Goal: Task Accomplishment & Management: Use online tool/utility

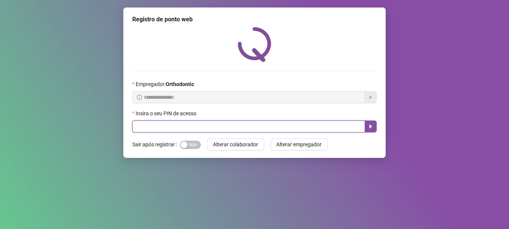
click at [146, 126] on input "text" at bounding box center [248, 127] width 233 height 12
type input "*****"
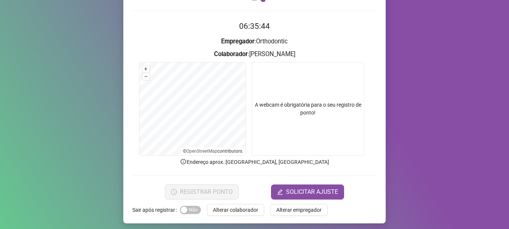
scroll to position [63, 0]
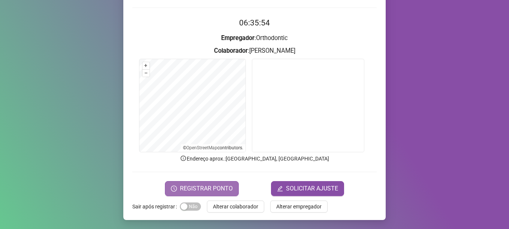
click at [221, 188] on span "REGISTRAR PONTO" at bounding box center [206, 188] width 53 height 9
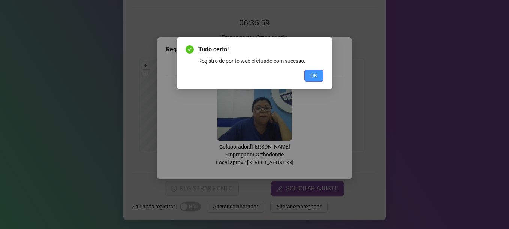
click at [308, 73] on button "OK" at bounding box center [313, 76] width 19 height 12
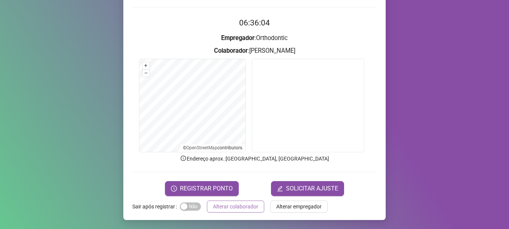
click at [234, 208] on span "Alterar colaborador" at bounding box center [235, 207] width 45 height 8
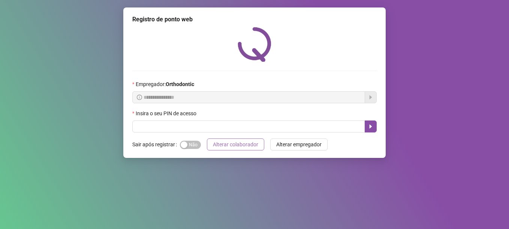
scroll to position [0, 0]
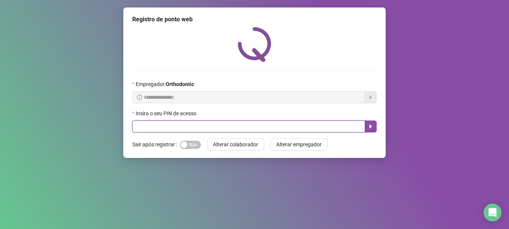
click at [173, 122] on input "text" at bounding box center [248, 127] width 233 height 12
type input "*****"
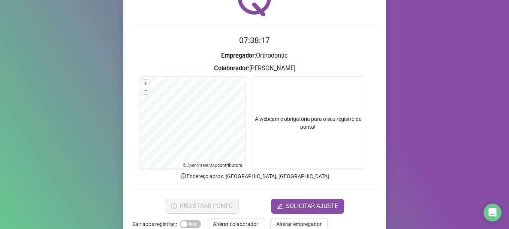
scroll to position [63, 0]
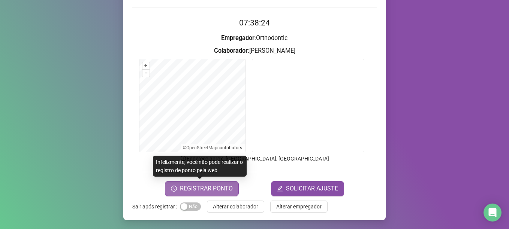
click at [208, 190] on span "REGISTRAR PONTO" at bounding box center [206, 188] width 53 height 9
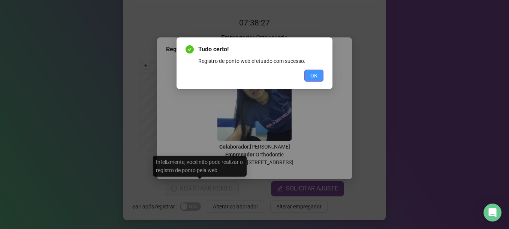
click at [314, 76] on span "OK" at bounding box center [313, 76] width 7 height 8
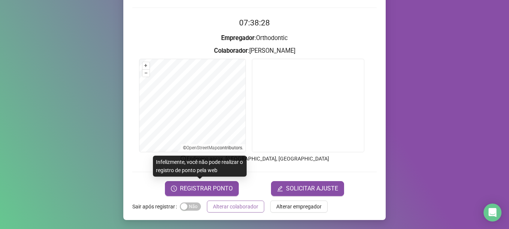
click at [228, 207] on span "Alterar colaborador" at bounding box center [235, 207] width 45 height 8
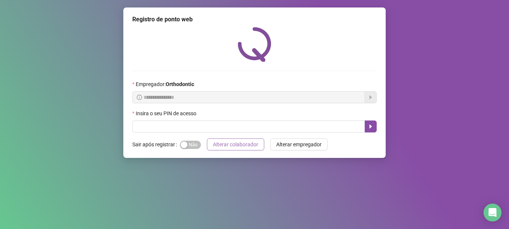
scroll to position [0, 0]
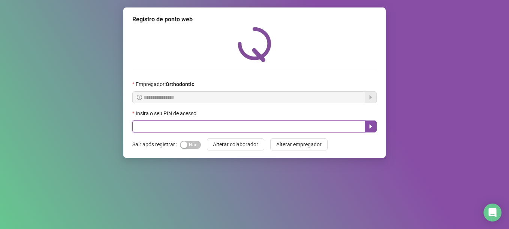
click at [182, 129] on input "text" at bounding box center [248, 127] width 233 height 12
type input "*****"
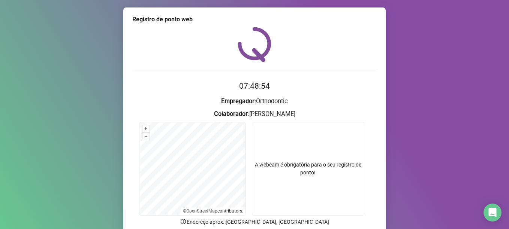
scroll to position [63, 0]
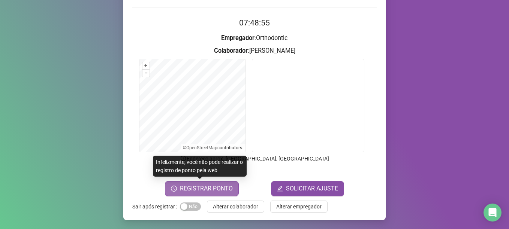
click at [205, 189] on span "REGISTRAR PONTO" at bounding box center [206, 188] width 53 height 9
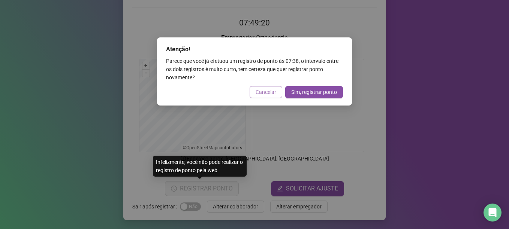
click at [268, 92] on span "Cancelar" at bounding box center [266, 92] width 21 height 8
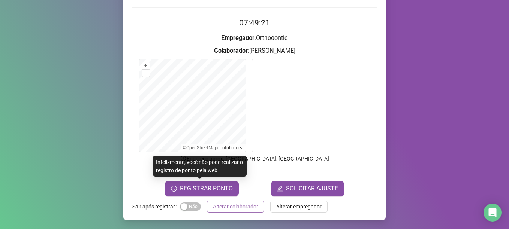
drag, startPoint x: 236, startPoint y: 209, endPoint x: 133, endPoint y: 3, distance: 231.4
click at [234, 201] on button "Alterar colaborador" at bounding box center [235, 207] width 57 height 12
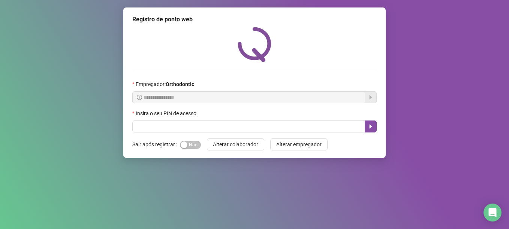
scroll to position [0, 0]
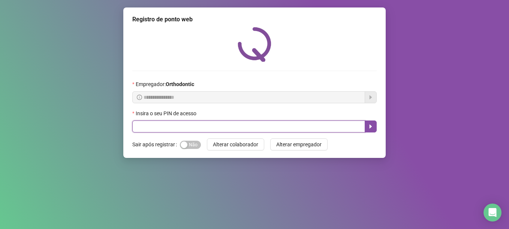
drag, startPoint x: 230, startPoint y: 130, endPoint x: 235, endPoint y: 130, distance: 5.6
click at [235, 130] on input "text" at bounding box center [248, 127] width 233 height 12
type input "*****"
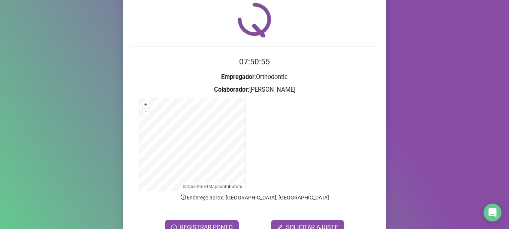
scroll to position [37, 0]
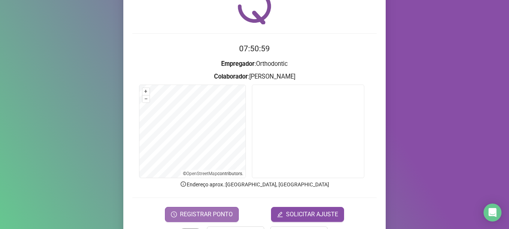
click at [212, 215] on span "REGISTRAR PONTO" at bounding box center [206, 214] width 53 height 9
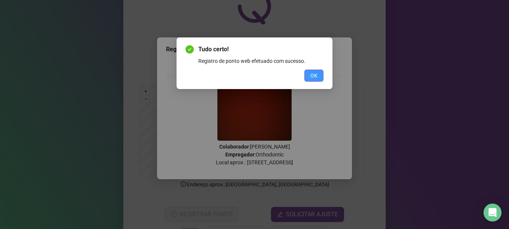
click at [311, 77] on span "OK" at bounding box center [313, 76] width 7 height 8
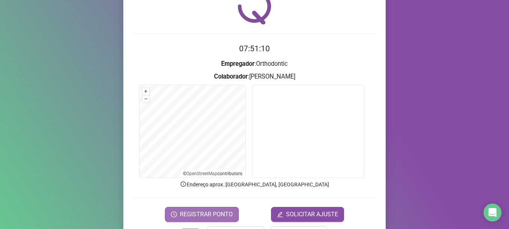
click at [202, 215] on span "REGISTRAR PONTO" at bounding box center [206, 214] width 53 height 9
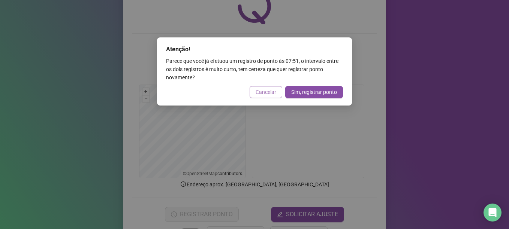
click at [262, 91] on span "Cancelar" at bounding box center [266, 92] width 21 height 8
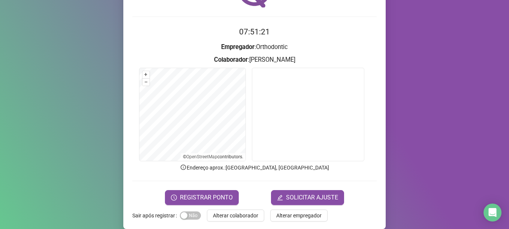
scroll to position [63, 0]
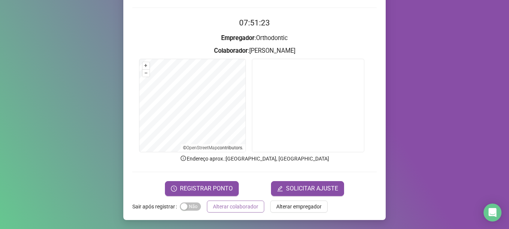
click at [233, 205] on span "Alterar colaborador" at bounding box center [235, 207] width 45 height 8
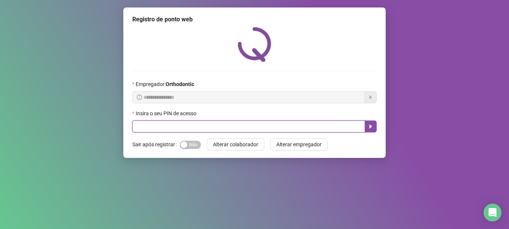
click at [198, 125] on input "text" at bounding box center [248, 127] width 233 height 12
type input "*****"
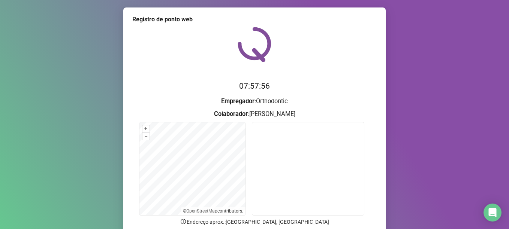
scroll to position [63, 0]
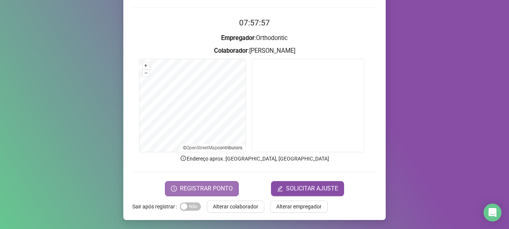
click at [212, 189] on span "REGISTRAR PONTO" at bounding box center [206, 188] width 53 height 9
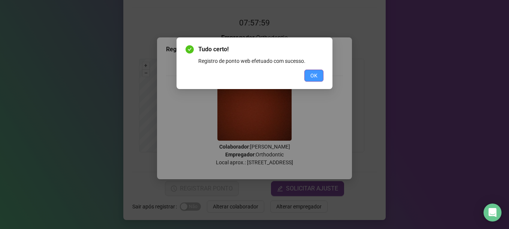
click at [310, 80] on button "OK" at bounding box center [313, 76] width 19 height 12
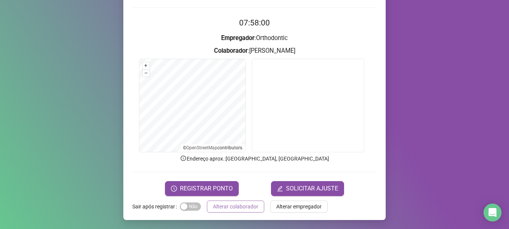
click at [244, 207] on span "Alterar colaborador" at bounding box center [235, 207] width 45 height 8
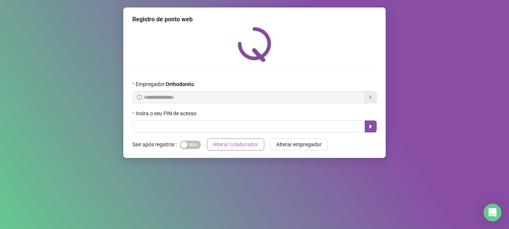
scroll to position [0, 0]
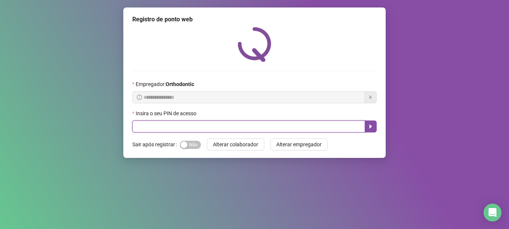
click at [211, 124] on input "text" at bounding box center [248, 127] width 233 height 12
type input "*****"
click at [369, 129] on icon "caret-right" at bounding box center [371, 127] width 6 height 6
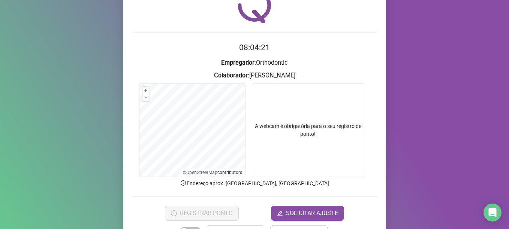
scroll to position [63, 0]
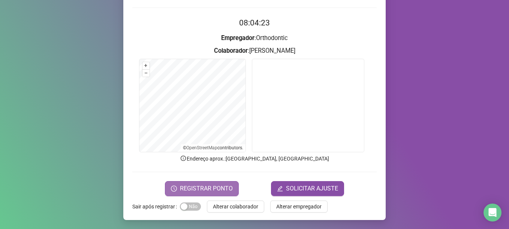
click at [229, 188] on span "REGISTRAR PONTO" at bounding box center [206, 188] width 53 height 9
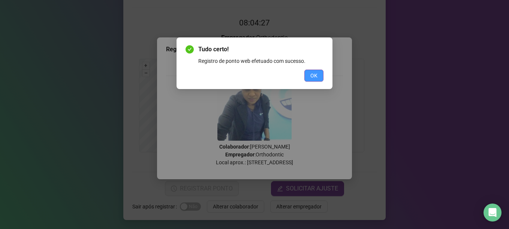
click at [317, 76] on button "OK" at bounding box center [313, 76] width 19 height 12
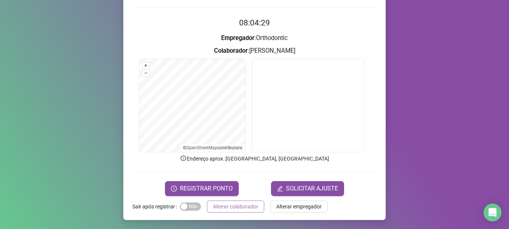
click at [239, 205] on span "Alterar colaborador" at bounding box center [235, 207] width 45 height 8
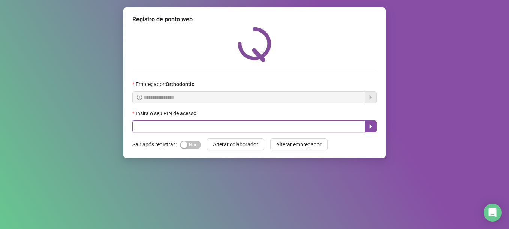
click at [208, 122] on input "text" at bounding box center [248, 127] width 233 height 12
type input "*****"
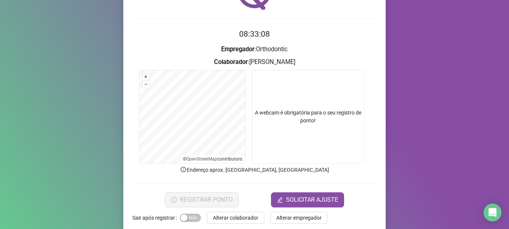
scroll to position [63, 0]
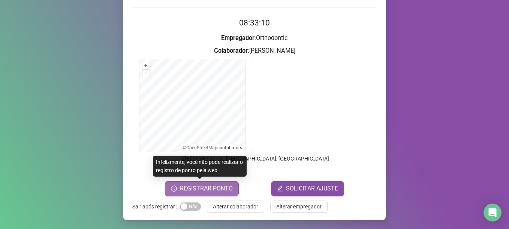
click at [206, 190] on span "REGISTRAR PONTO" at bounding box center [206, 188] width 53 height 9
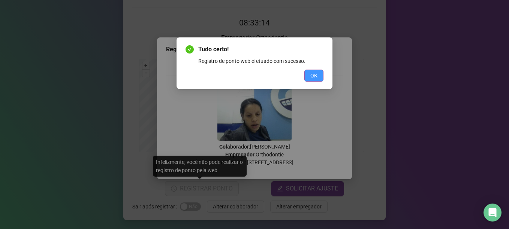
click at [315, 72] on span "OK" at bounding box center [313, 76] width 7 height 8
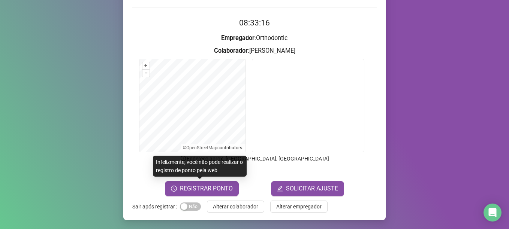
click at [235, 200] on div "Registro de ponto web 08:33:16 Empregador : Orthodontic Colaborador : [PERSON_N…" at bounding box center [254, 82] width 262 height 276
click at [238, 203] on span "Alterar colaborador" at bounding box center [235, 207] width 45 height 8
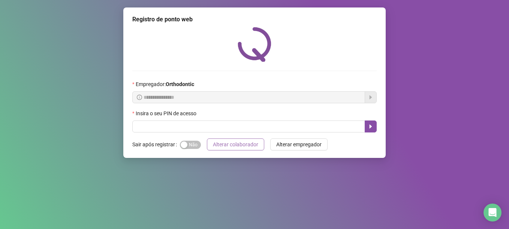
scroll to position [0, 0]
